Goal: Go to known website: Access a specific website the user already knows

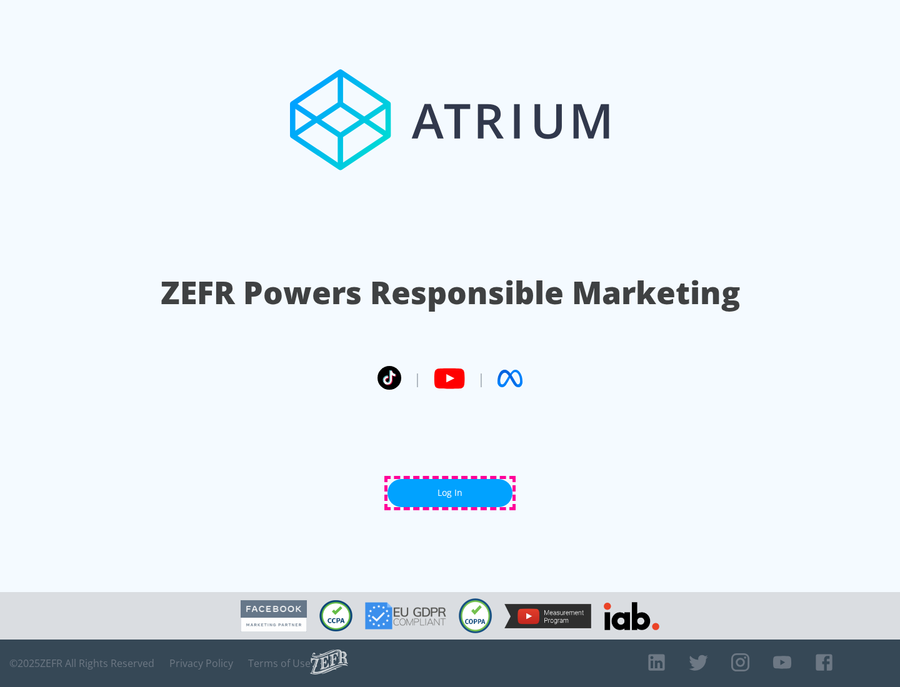
click at [450, 493] on link "Log In" at bounding box center [449, 493] width 125 height 28
